Goal: Task Accomplishment & Management: Manage account settings

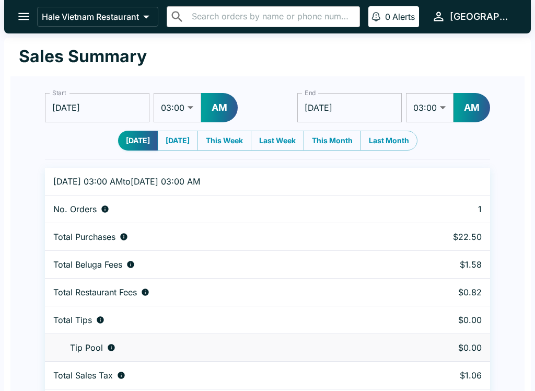
select select "03:00"
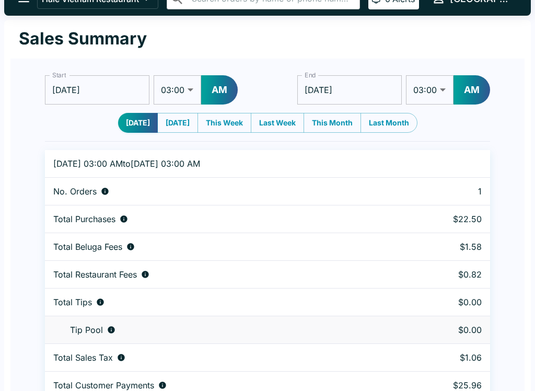
scroll to position [32, 0]
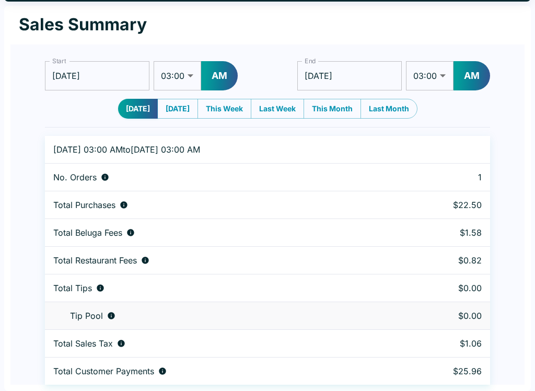
click at [224, 106] on button "This Week" at bounding box center [225, 109] width 54 height 20
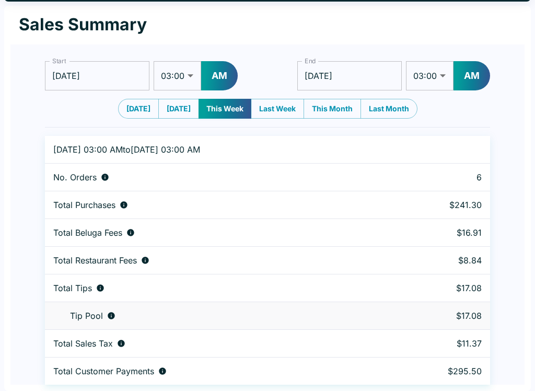
click at [275, 109] on button "Last Week" at bounding box center [277, 109] width 53 height 20
type input "08/24/2025"
type input "08/31/2025"
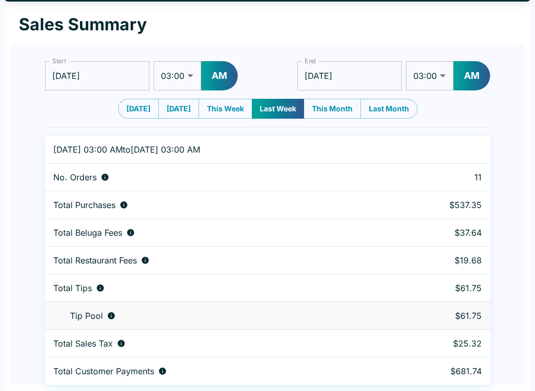
click at [132, 113] on button "[DATE]" at bounding box center [138, 109] width 41 height 20
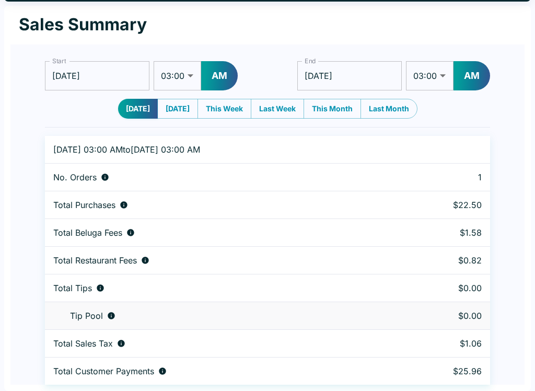
type input "[DATE]"
click at [183, 118] on button "[DATE]" at bounding box center [177, 109] width 41 height 20
type input "09/03/2025"
type input "[DATE]"
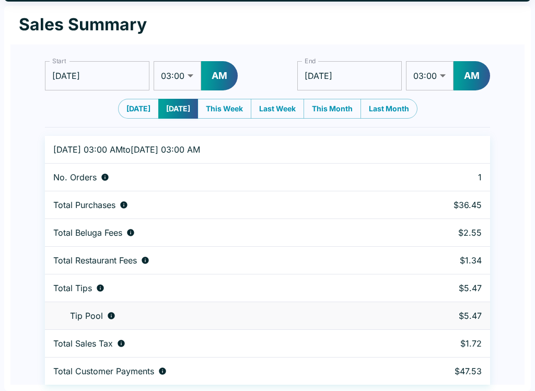
click at [228, 110] on button "This Week" at bounding box center [225, 109] width 54 height 20
type input "08/31/2025"
type input "[DATE]"
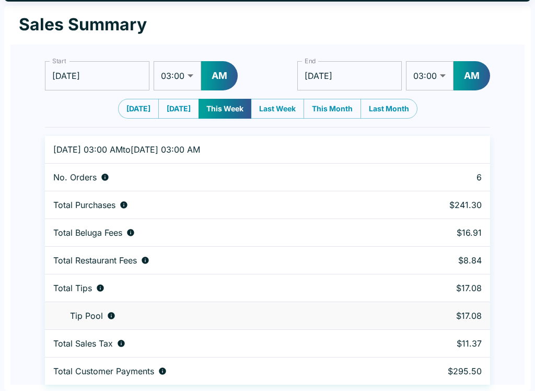
click at [196, 80] on select "01:00 01:30 02:00 02:30 03:00 03:30 04:00 04:30 05:00 05:30 06:00 06:30 07:00 0…" at bounding box center [178, 75] width 48 height 29
click at [225, 74] on button "AM" at bounding box center [219, 75] width 37 height 29
click at [188, 75] on select "01:00 01:30 02:00 02:30 03:00 03:30 04:00 04:30 05:00 05:30 06:00 06:30 07:00 0…" at bounding box center [178, 75] width 48 height 29
click at [198, 81] on select "01:00 01:30 02:00 02:30 03:00 03:30 04:00 04:30 05:00 05:30 06:00 06:30 07:00 0…" at bounding box center [178, 75] width 48 height 29
click at [281, 107] on button "Last Week" at bounding box center [277, 109] width 53 height 20
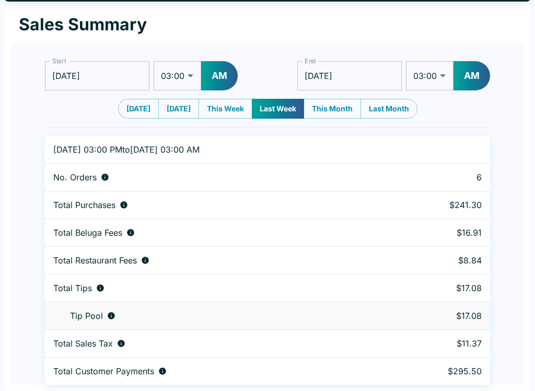
type input "08/24/2025"
type input "08/31/2025"
click at [235, 105] on button "This Week" at bounding box center [226, 109] width 54 height 20
type input "08/31/2025"
type input "[DATE]"
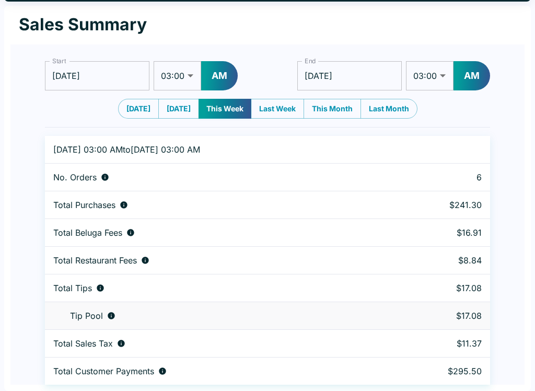
click at [294, 104] on button "Last Week" at bounding box center [277, 109] width 53 height 20
type input "08/24/2025"
type input "08/31/2025"
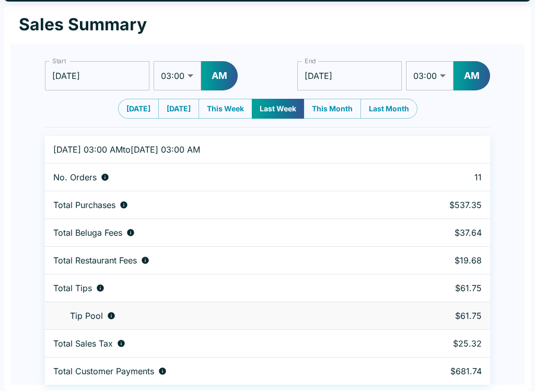
click at [237, 109] on button "This Week" at bounding box center [226, 109] width 54 height 20
type input "08/31/2025"
type input "[DATE]"
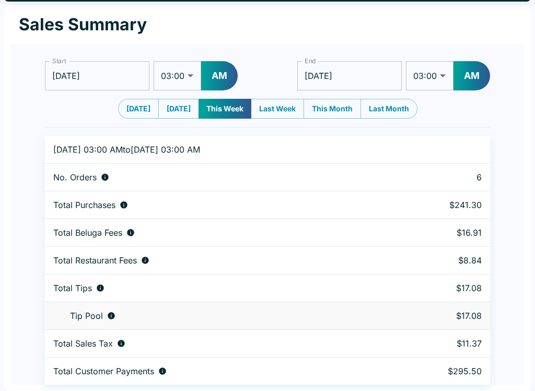
scroll to position [0, 0]
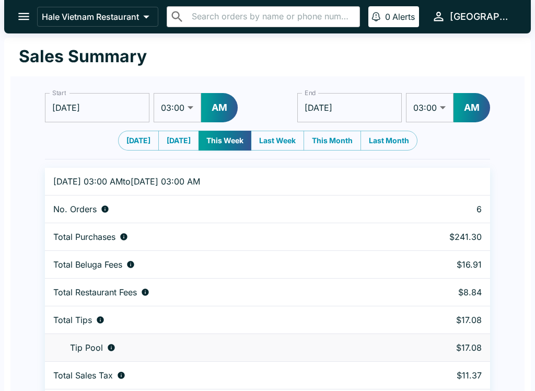
click at [20, 18] on icon "open drawer" at bounding box center [24, 16] width 14 height 14
click at [158, 18] on button "Hale Vietnam Restaurant" at bounding box center [97, 17] width 121 height 20
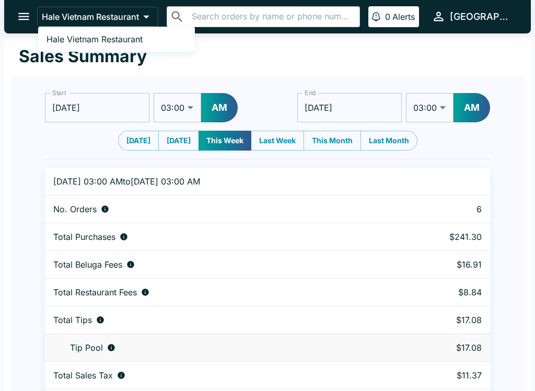
click at [26, 20] on div at bounding box center [267, 195] width 535 height 391
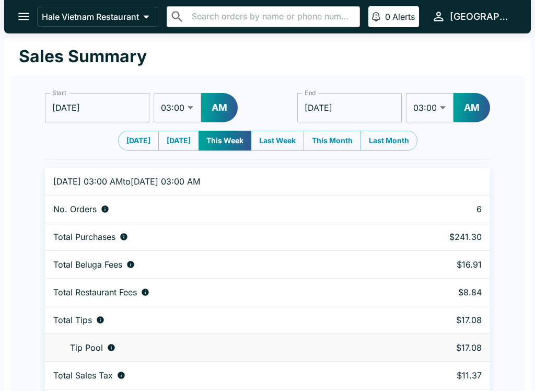
click at [158, 17] on button "Hale Vietnam Restaurant" at bounding box center [97, 17] width 121 height 20
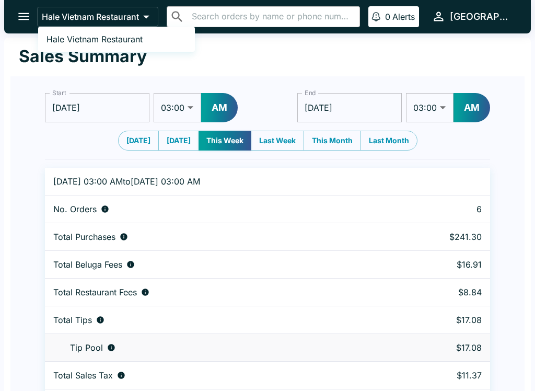
click at [28, 22] on div at bounding box center [267, 195] width 535 height 391
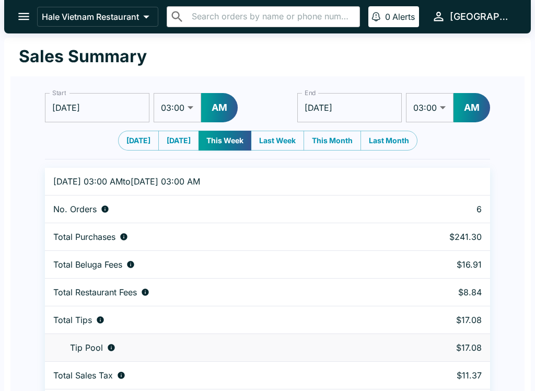
click at [19, 27] on button "open drawer" at bounding box center [23, 16] width 27 height 27
click at [447, 180] on th at bounding box center [438, 182] width 106 height 28
click at [154, 21] on icon at bounding box center [146, 16] width 15 height 15
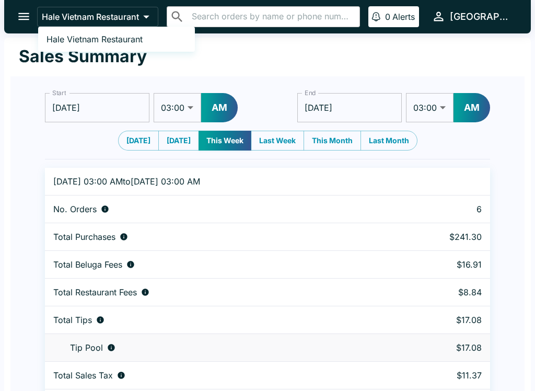
click at [134, 41] on span "Hale Vietnam Restaurant" at bounding box center [95, 39] width 96 height 10
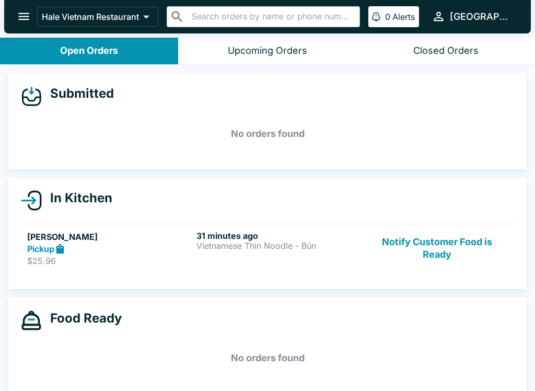
click at [150, 23] on icon at bounding box center [146, 16] width 15 height 15
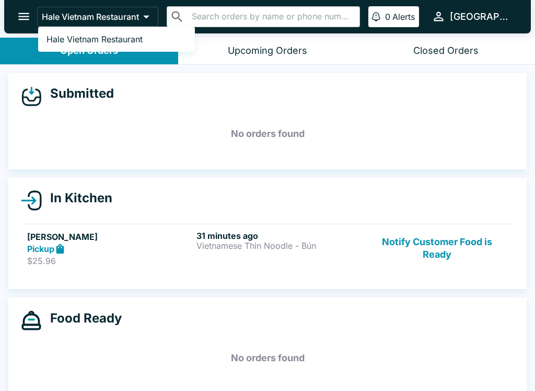
click at [155, 18] on div at bounding box center [267, 195] width 535 height 391
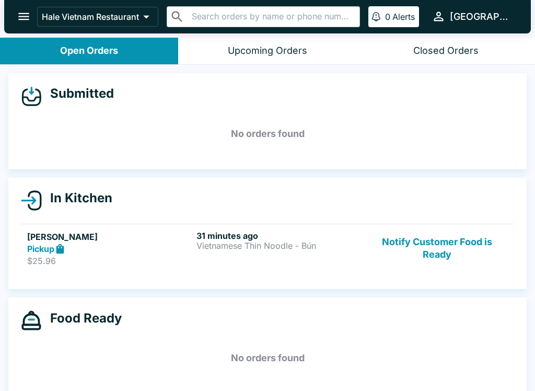
click at [24, 18] on icon "open drawer" at bounding box center [24, 16] width 14 height 14
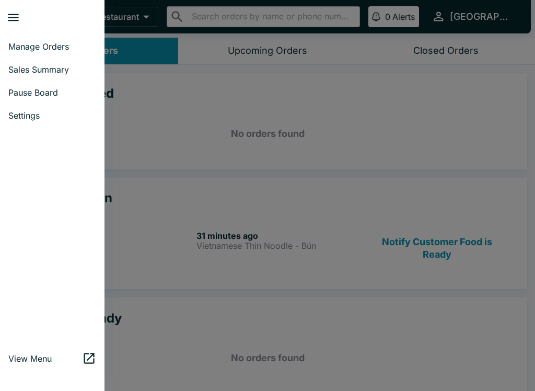
click at [69, 68] on span "Sales Summary" at bounding box center [52, 69] width 88 height 10
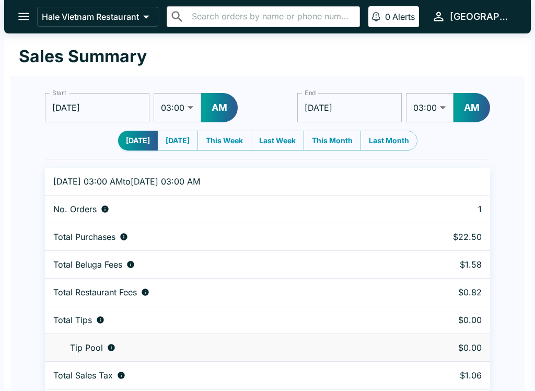
select select "03:00"
click at [143, 20] on icon at bounding box center [146, 16] width 15 height 15
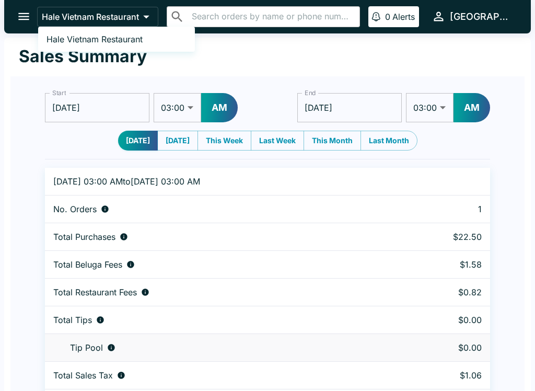
click at [137, 33] on link "Hale Vietnam Restaurant" at bounding box center [116, 39] width 157 height 17
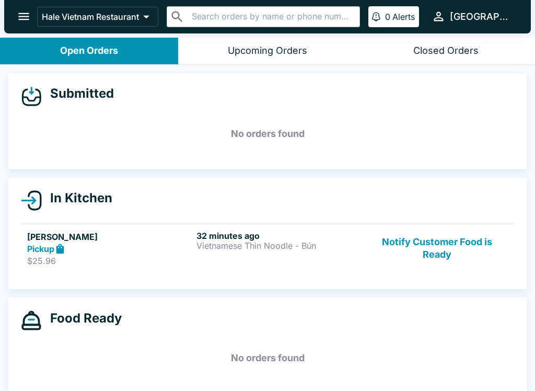
click at [93, 243] on div "Pickup" at bounding box center [109, 249] width 165 height 12
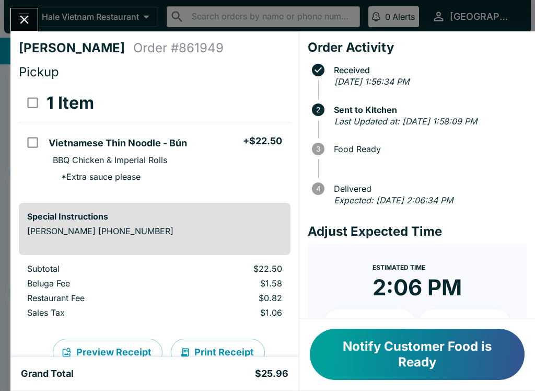
click at [406, 349] on button "Notify Customer Food is Ready" at bounding box center [417, 354] width 215 height 51
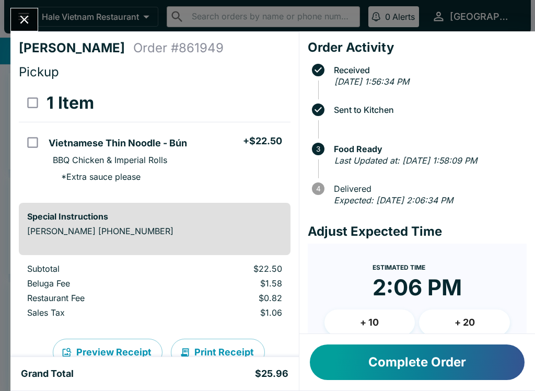
click at [398, 357] on button "Complete Order" at bounding box center [417, 362] width 215 height 36
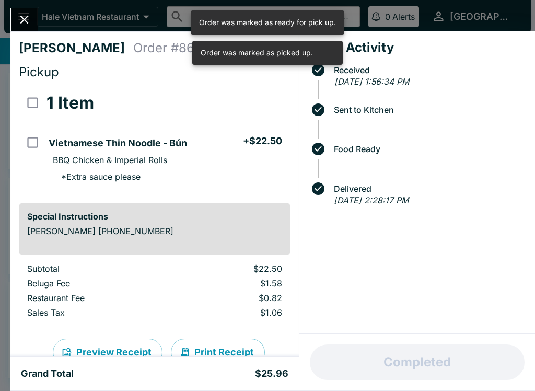
click at [27, 17] on icon "Close" at bounding box center [24, 20] width 8 height 8
